Goal: Information Seeking & Learning: Learn about a topic

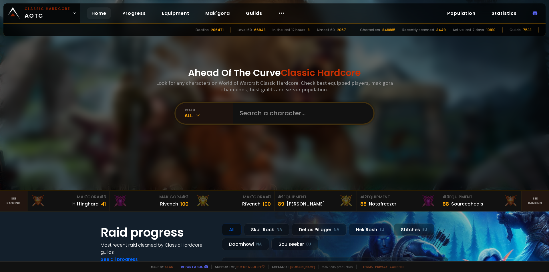
click at [274, 113] on input "text" at bounding box center [301, 113] width 130 height 21
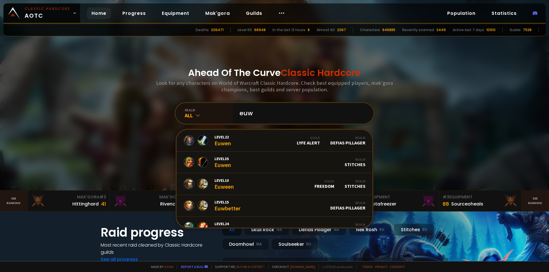
click at [438, 123] on div at bounding box center [274, 95] width 549 height 191
click at [281, 115] on input "euw" at bounding box center [301, 113] width 130 height 21
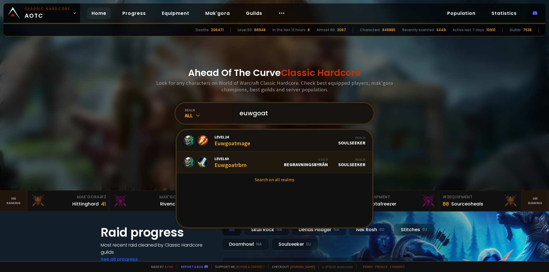
type input "euwgoat"
click at [254, 165] on link "Level 60 Euwgoatrbrn Guild BEGRAVNINGSBYRÅN Realm Soulseeker" at bounding box center [275, 163] width 196 height 22
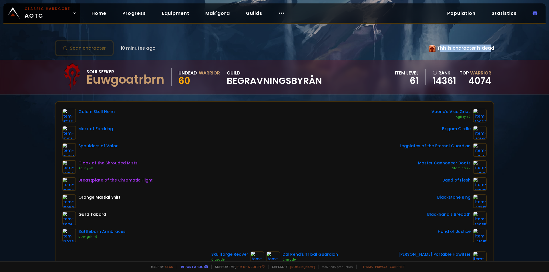
drag, startPoint x: 435, startPoint y: 47, endPoint x: 484, endPoint y: 47, distance: 49.2
click at [484, 47] on div "This is character is dead" at bounding box center [461, 48] width 65 height 7
click at [481, 49] on div "This is character is dead" at bounding box center [461, 48] width 65 height 7
drag, startPoint x: 161, startPoint y: 48, endPoint x: 129, endPoint y: 50, distance: 31.8
click at [126, 49] on div "Scan character 10 minutes ago This is character is dead" at bounding box center [274, 48] width 439 height 16
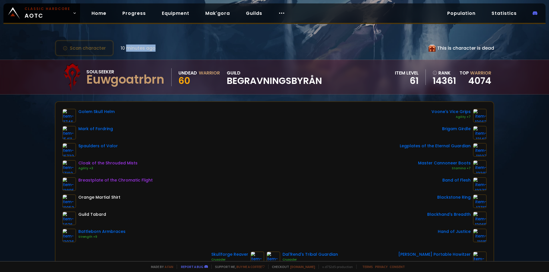
click at [140, 53] on div "Scan character 10 minutes ago" at bounding box center [105, 48] width 101 height 16
drag, startPoint x: 118, startPoint y: 47, endPoint x: 129, endPoint y: 48, distance: 11.0
click at [128, 48] on div "Scan character 10 minutes ago" at bounding box center [105, 48] width 101 height 16
click at [129, 48] on span "10 minutes ago" at bounding box center [138, 48] width 35 height 7
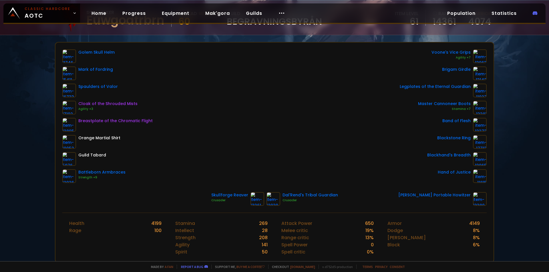
scroll to position [57, 0]
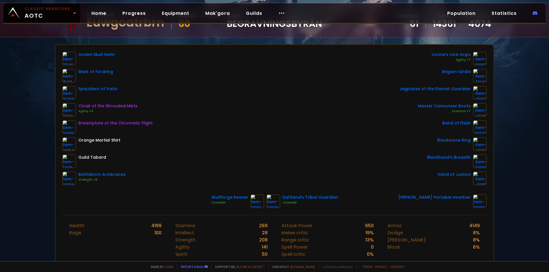
click at [489, 119] on div "Golem Skull [PERSON_NAME] of Fordring Spaulders of Valor Cloak of the Shrouded …" at bounding box center [274, 130] width 438 height 170
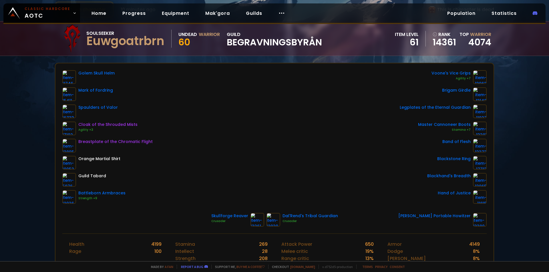
scroll to position [29, 0]
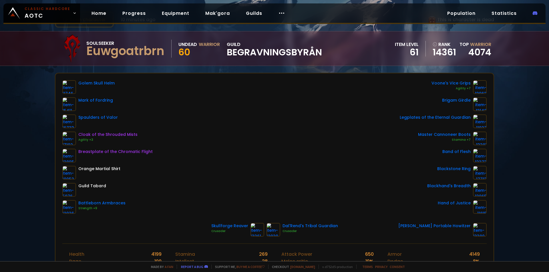
click at [412, 104] on div "Brigam Girdle" at bounding box center [443, 104] width 87 height 14
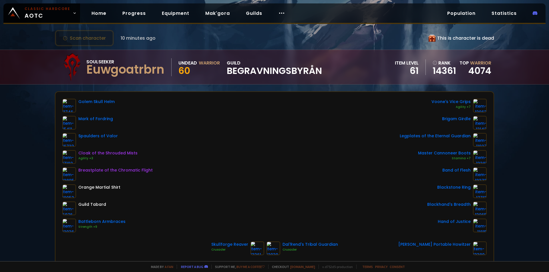
scroll to position [0, 0]
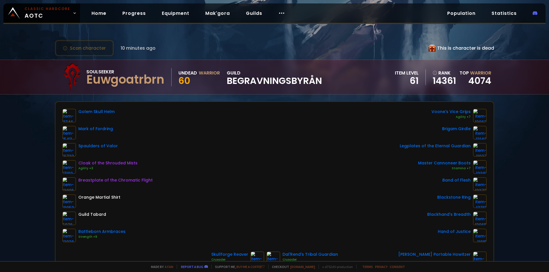
click at [364, 199] on div "Golem Skull [PERSON_NAME] of Fordring Spaulders of Valor Cloak of the Shrouded …" at bounding box center [274, 176] width 424 height 134
click at [320, 212] on div "Golem Skull [PERSON_NAME] of Fordring Spaulders of Valor Cloak of the Shrouded …" at bounding box center [274, 176] width 424 height 134
click at [509, 122] on div "Scan character 10 minutes ago This is character is dead Soulseeker Euwgoatrbrn …" at bounding box center [274, 131] width 549 height 262
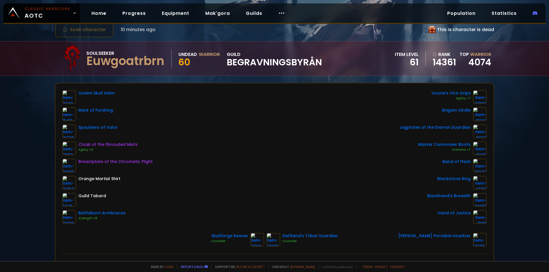
scroll to position [29, 0]
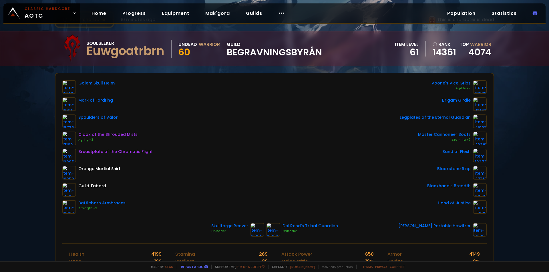
click at [348, 206] on div "Golem Skull [PERSON_NAME] of Fordring Spaulders of Valor Cloak of the Shrouded …" at bounding box center [274, 147] width 424 height 134
click at [346, 125] on div "Golem Skull [PERSON_NAME] of Fordring Spaulders of Valor Cloak of the Shrouded …" at bounding box center [274, 147] width 424 height 134
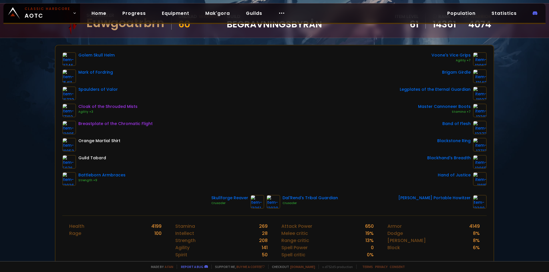
scroll to position [0, 0]
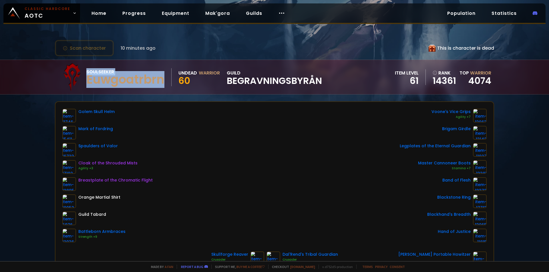
drag, startPoint x: 85, startPoint y: 81, endPoint x: 166, endPoint y: 84, distance: 81.8
click at [166, 84] on div "Soulseeker Euwgoatrbrn Undead Warrior 60 guild BEGRAVNINGSBYRÅN" at bounding box center [190, 77] width 264 height 29
click at [166, 84] on div "Soulseeker Euwgoatrbrn" at bounding box center [128, 77] width 85 height 18
drag, startPoint x: 162, startPoint y: 81, endPoint x: 88, endPoint y: 81, distance: 74.3
click at [88, 81] on div "Euwgoatrbrn" at bounding box center [125, 79] width 78 height 9
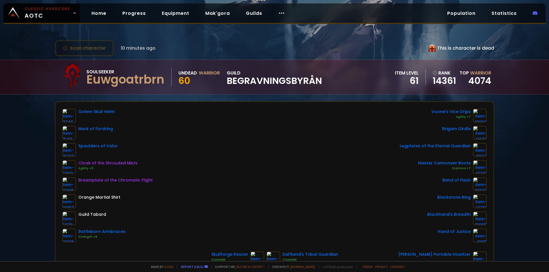
click at [249, 70] on div "guild BEGRAVNINGSBYRÅN" at bounding box center [274, 77] width 95 height 16
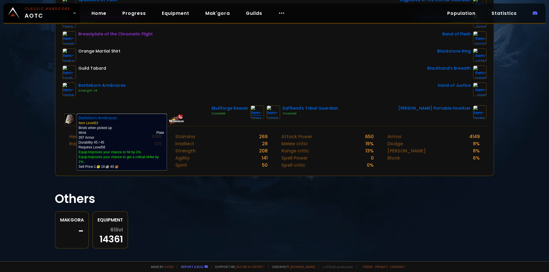
scroll to position [152, 0]
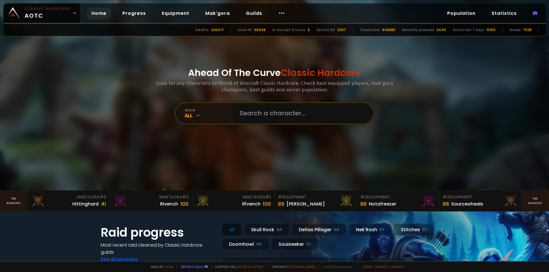
drag, startPoint x: 125, startPoint y: 65, endPoint x: 194, endPoint y: 79, distance: 70.6
click at [125, 65] on div "Ahead Of The Curve Classic Hardcore Look for any characters on World of Warcraf…" at bounding box center [274, 95] width 344 height 191
click at [289, 107] on input "text" at bounding box center [301, 113] width 130 height 21
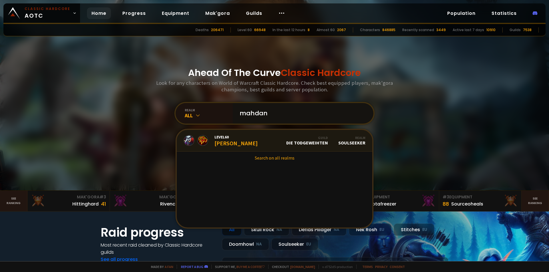
type input "mahdan"
click at [271, 137] on link "Level 60 Mahdan Guild Die Todgeweihten Realm Soulseeker" at bounding box center [275, 141] width 196 height 22
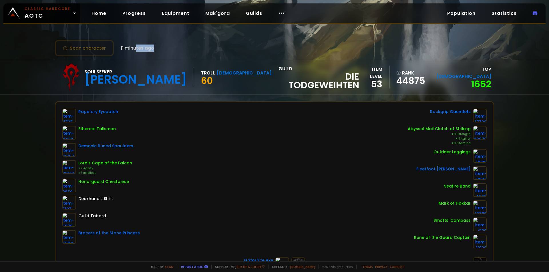
drag, startPoint x: 154, startPoint y: 48, endPoint x: 131, endPoint y: 48, distance: 22.3
click at [132, 48] on div "Scan character 11 minutes ago" at bounding box center [274, 48] width 439 height 16
click at [131, 48] on span "11 minutes ago" at bounding box center [137, 48] width 33 height 7
drag, startPoint x: 135, startPoint y: 41, endPoint x: 120, endPoint y: 49, distance: 16.6
click at [118, 48] on div "Scan character 11 minutes ago" at bounding box center [104, 48] width 99 height 16
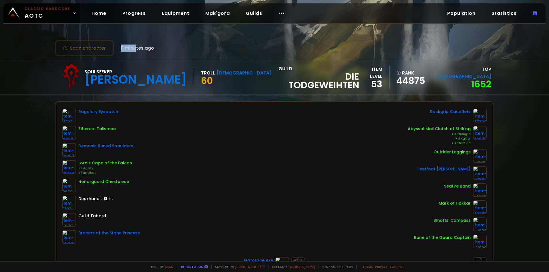
click at [121, 49] on span "11 minutes ago" at bounding box center [137, 48] width 33 height 7
click at [183, 55] on div "Scan character 11 minutes ago" at bounding box center [274, 48] width 439 height 16
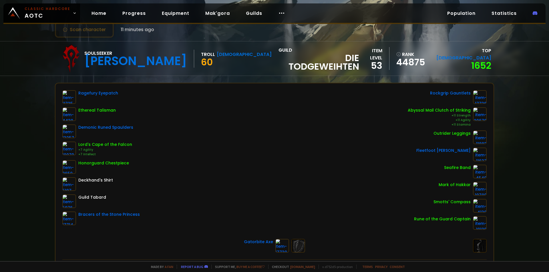
scroll to position [29, 0]
